Goal: Task Accomplishment & Management: Use online tool/utility

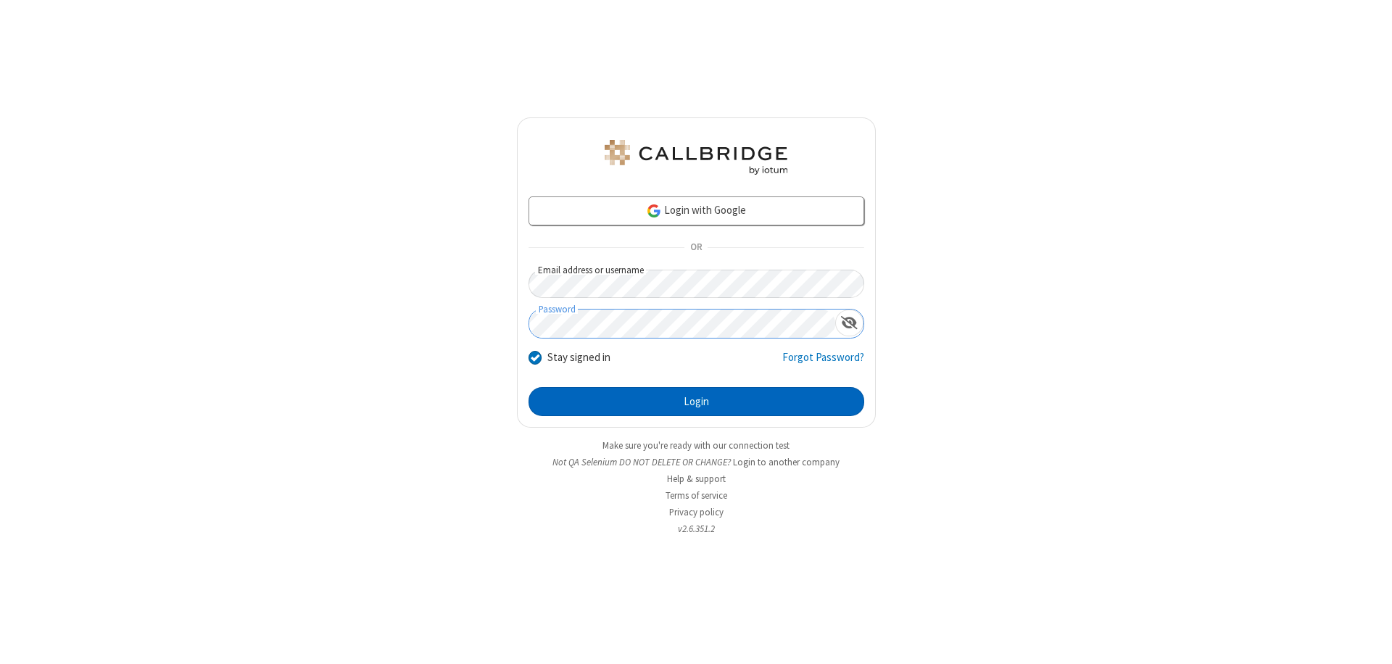
click at [696, 402] on button "Login" at bounding box center [696, 401] width 336 height 29
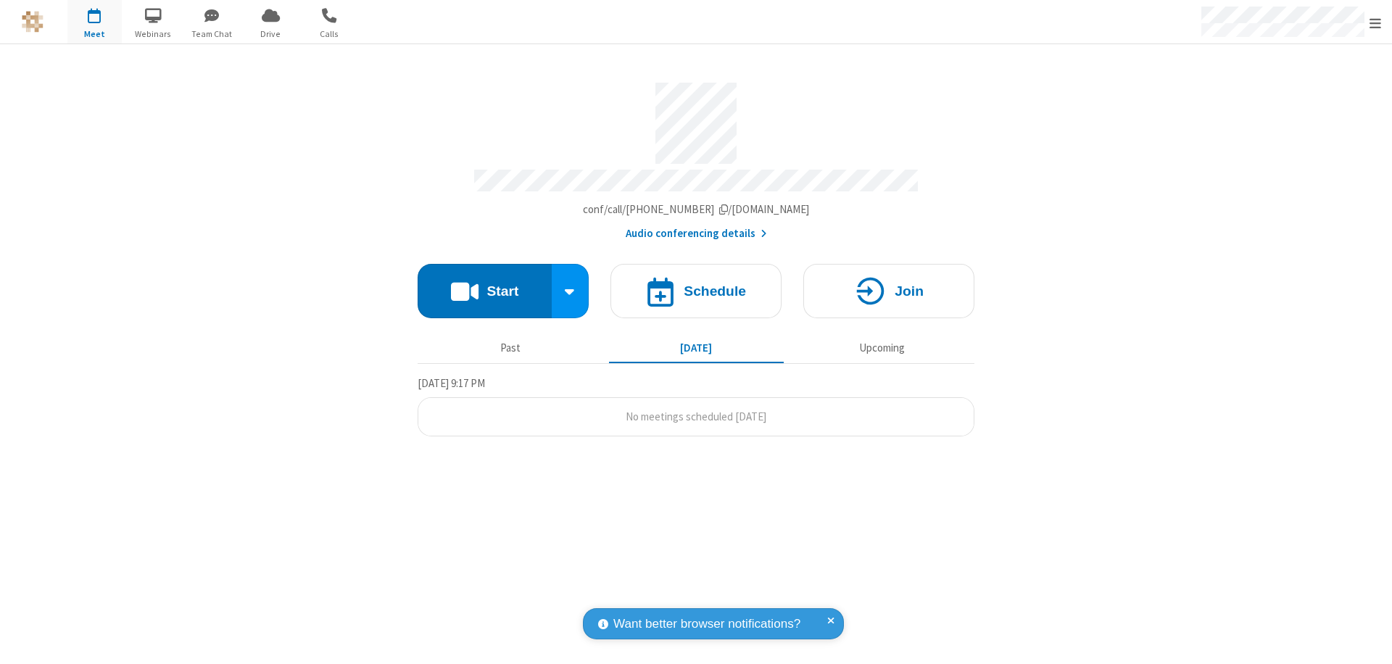
click at [484, 284] on button "Start" at bounding box center [484, 291] width 134 height 54
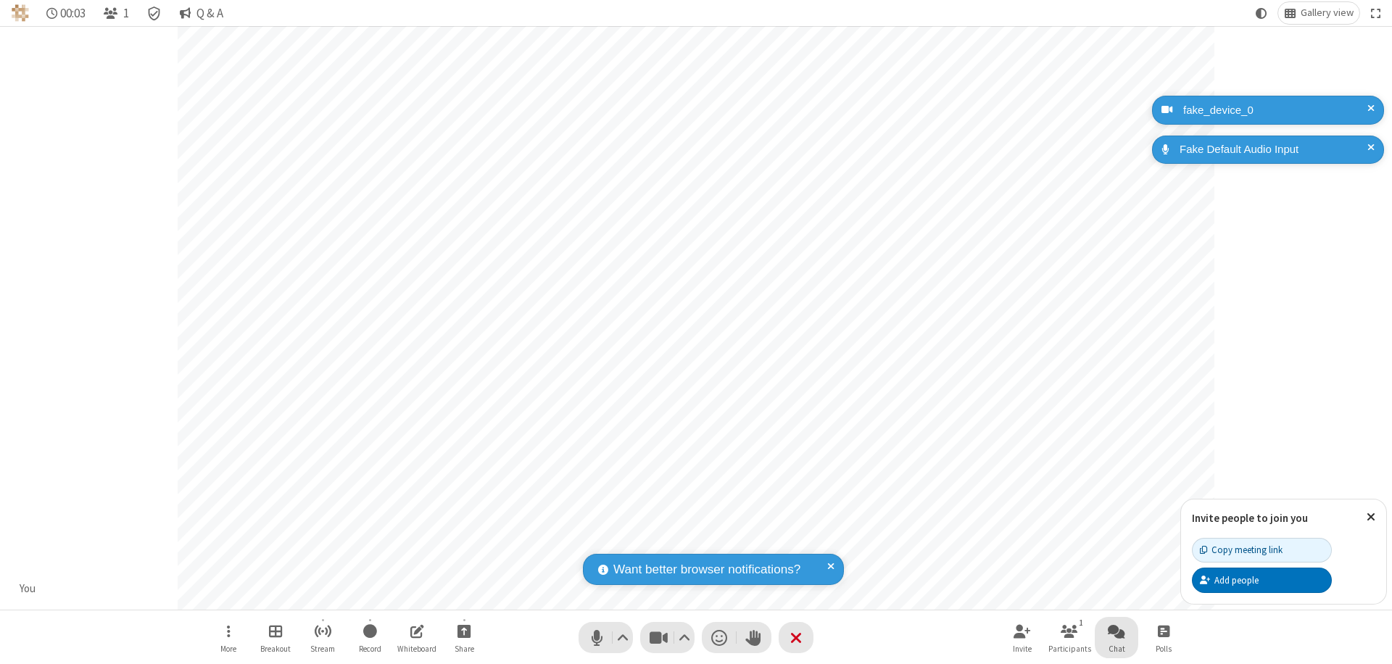
click at [1116, 631] on span "Open chat" at bounding box center [1115, 631] width 17 height 18
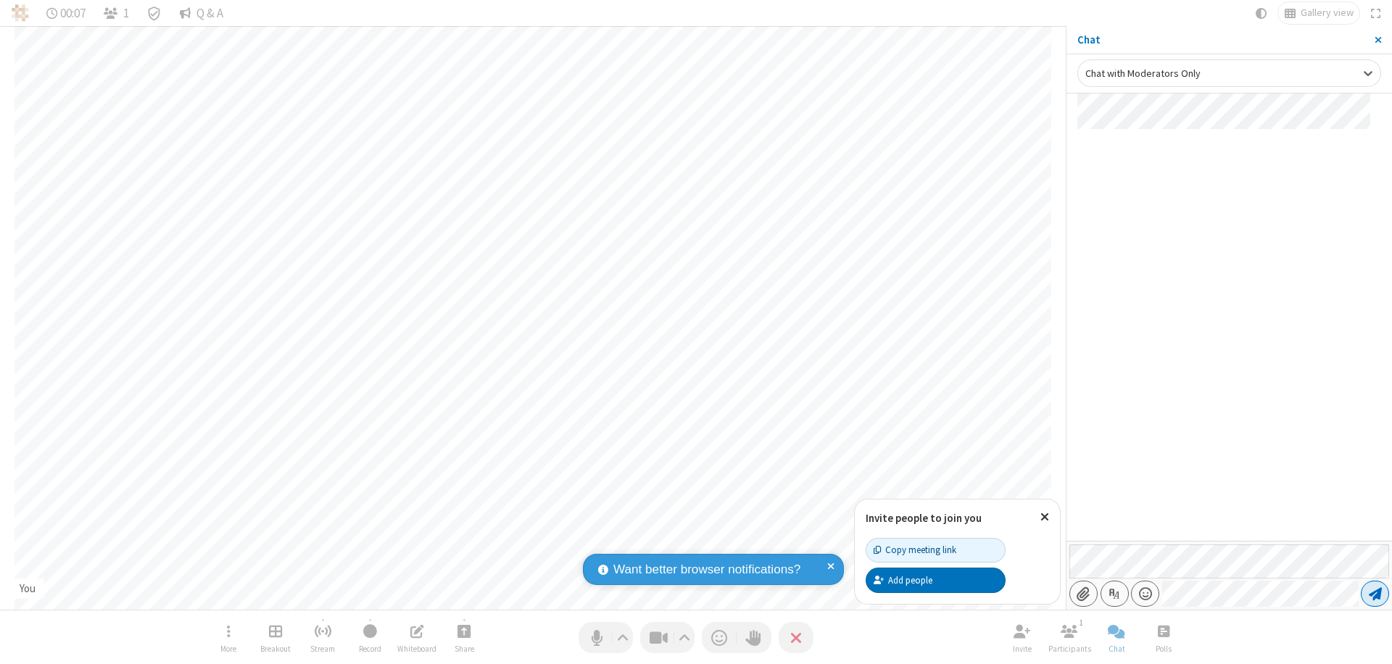
click at [1374, 594] on span "Send message" at bounding box center [1374, 593] width 13 height 14
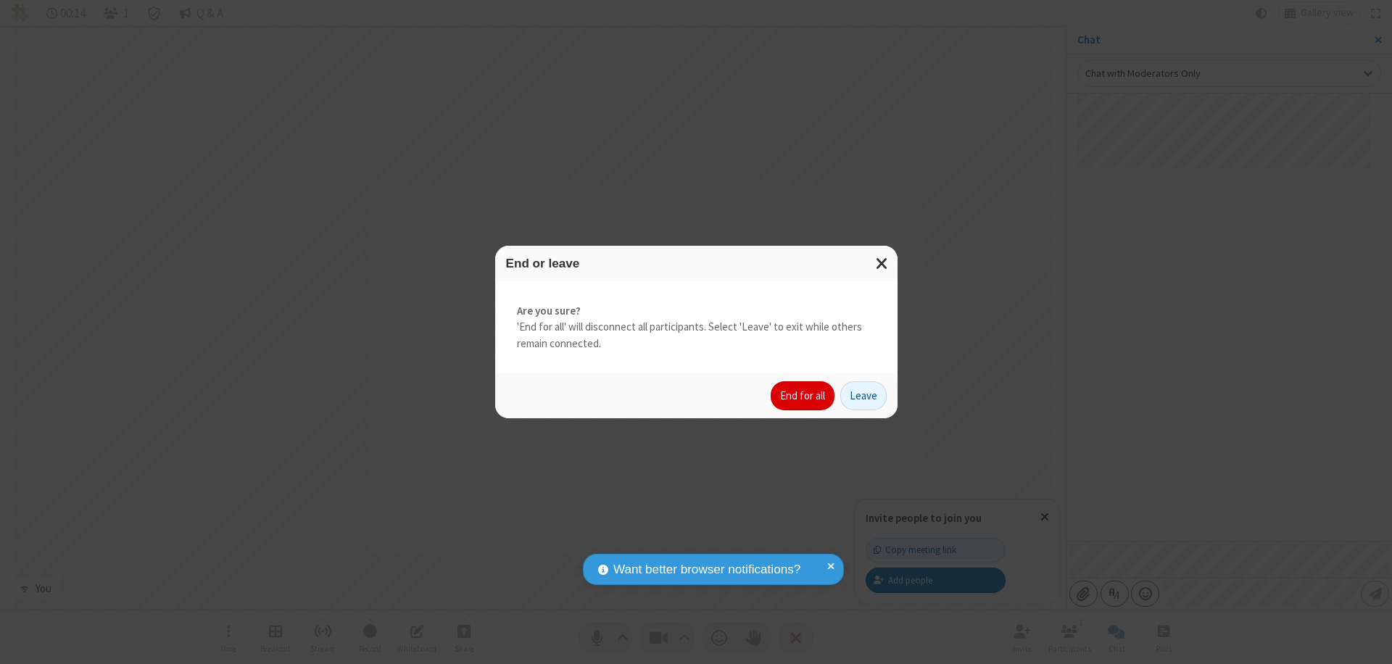
click at [803, 396] on button "End for all" at bounding box center [802, 395] width 64 height 29
